Goal: Information Seeking & Learning: Learn about a topic

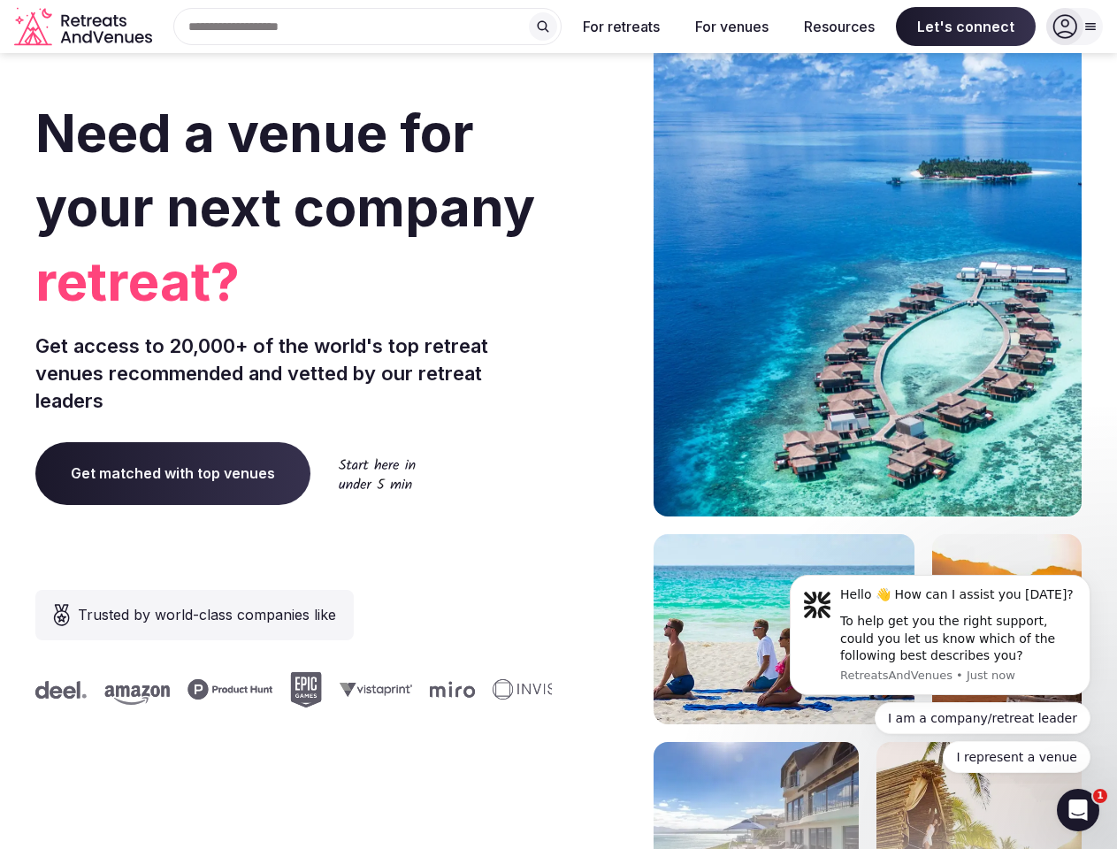
click at [558, 425] on div "Need a venue for your next company retreat? Get access to 20,000+ of the world'…" at bounding box center [558, 529] width 1046 height 1066
click at [368, 27] on div "Search Popular Destinations [GEOGRAPHIC_DATA], [GEOGRAPHIC_DATA] [GEOGRAPHIC_DA…" at bounding box center [360, 26] width 402 height 37
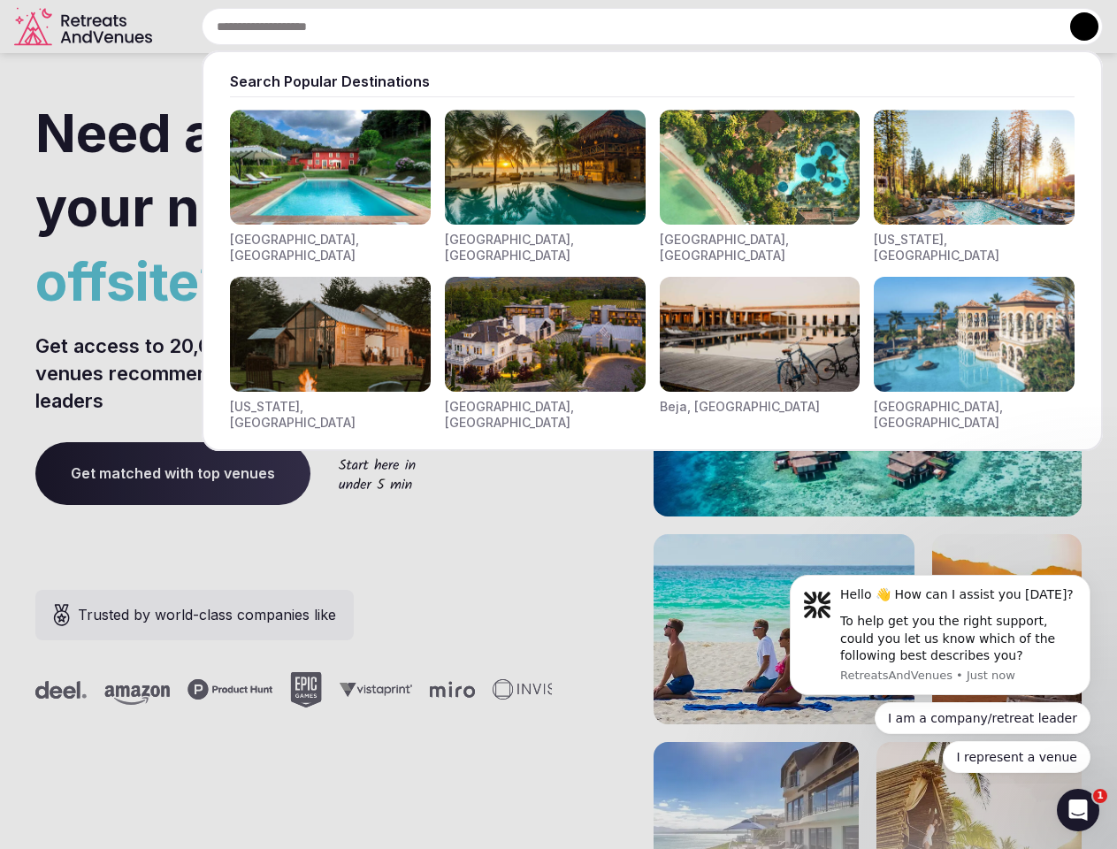
click at [543, 27] on input "text" at bounding box center [652, 26] width 901 height 37
click at [622, 27] on input "text" at bounding box center [652, 26] width 901 height 37
click at [732, 27] on input "text" at bounding box center [652, 26] width 901 height 37
click at [839, 27] on input "text" at bounding box center [652, 26] width 901 height 37
click at [966, 27] on input "text" at bounding box center [652, 26] width 901 height 37
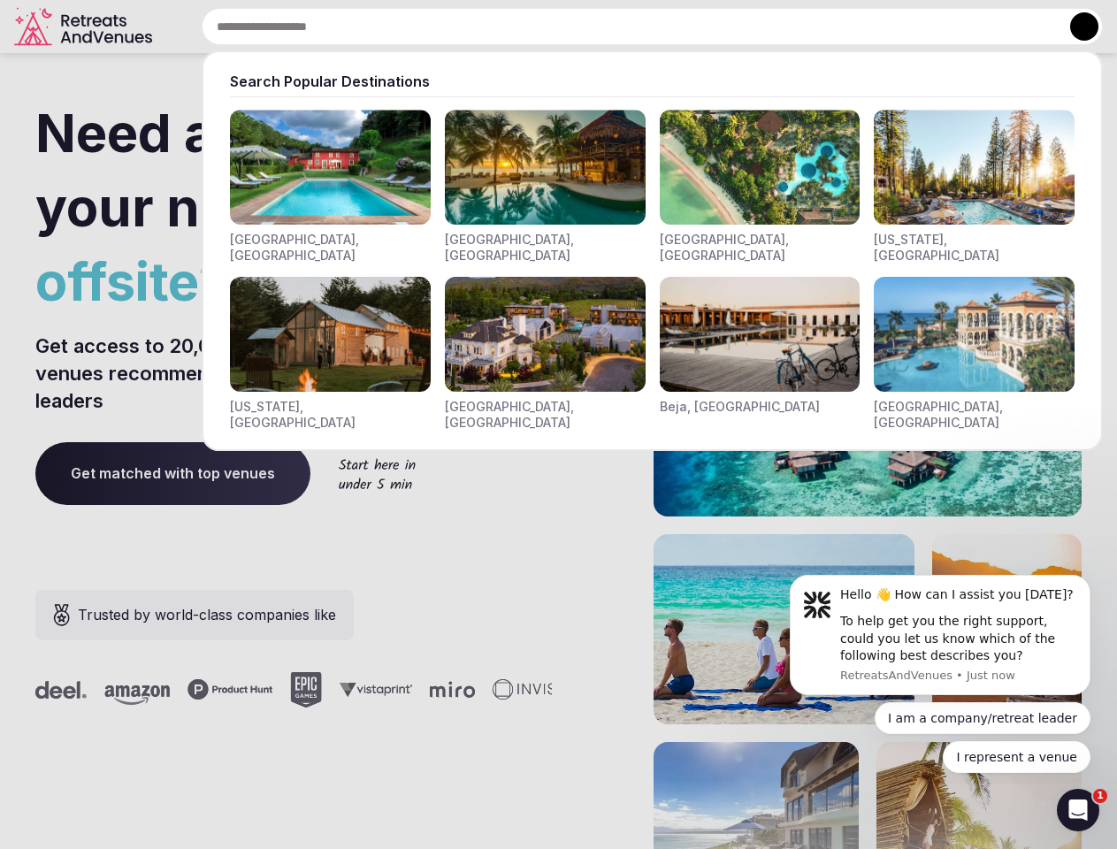
click at [1075, 27] on button at bounding box center [1084, 26] width 28 height 28
click at [940, 635] on div "To help get you the right support, could you let us know which of the following…" at bounding box center [958, 639] width 237 height 52
click at [1094, 580] on section "Need a venue for your next company offsite? Get access to 20,000+ of the world'…" at bounding box center [558, 529] width 1117 height 1066
